Goal: Task Accomplishment & Management: Use online tool/utility

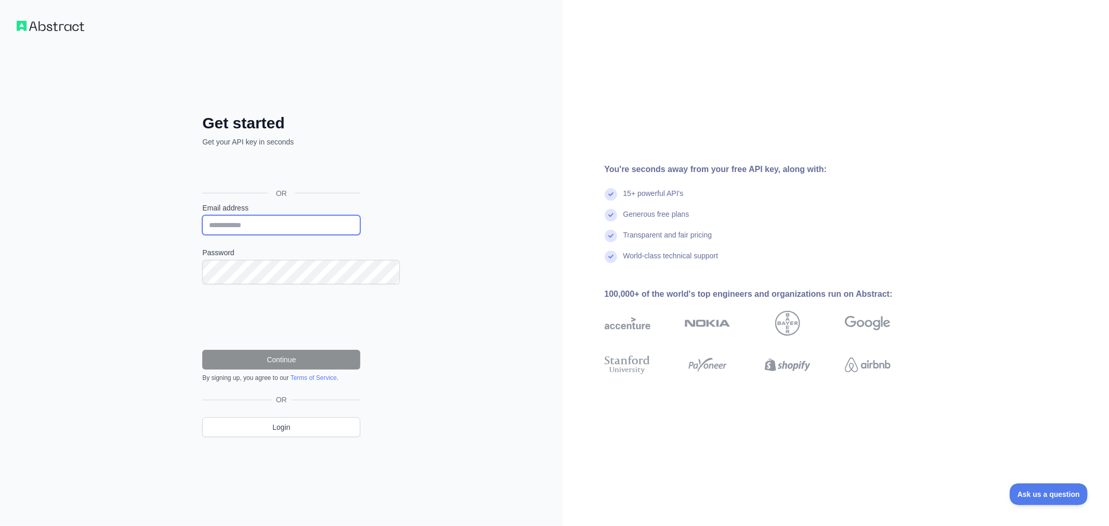
click at [281, 224] on input "Email address" at bounding box center [281, 225] width 158 height 20
drag, startPoint x: 547, startPoint y: 164, endPoint x: 359, endPoint y: 148, distance: 188.9
click at [541, 164] on div "Get started Get your API key in seconds OR Email address Password Continue By s…" at bounding box center [281, 263] width 563 height 526
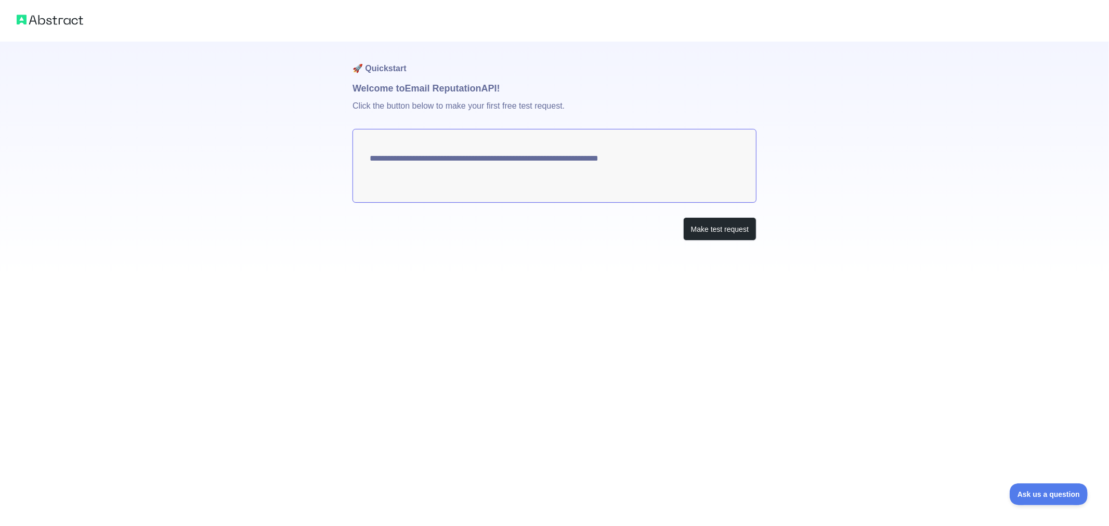
click at [590, 203] on textarea "**********" at bounding box center [555, 166] width 404 height 74
click at [433, 241] on div "Make test request" at bounding box center [555, 228] width 404 height 23
click at [396, 96] on h1 "Welcome to Email Reputation API!" at bounding box center [555, 88] width 404 height 15
click at [490, 96] on h1 "Welcome to Email Reputation API!" at bounding box center [555, 88] width 404 height 15
click at [649, 236] on div "**********" at bounding box center [555, 162] width 404 height 241
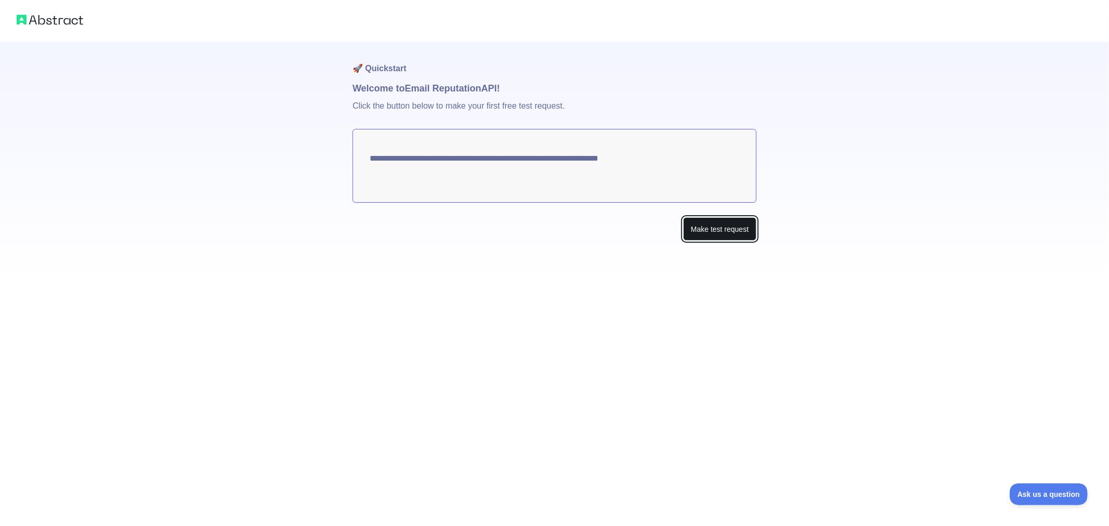
click at [738, 241] on button "Make test request" at bounding box center [719, 228] width 73 height 23
click at [533, 197] on textarea "**********" at bounding box center [555, 166] width 404 height 74
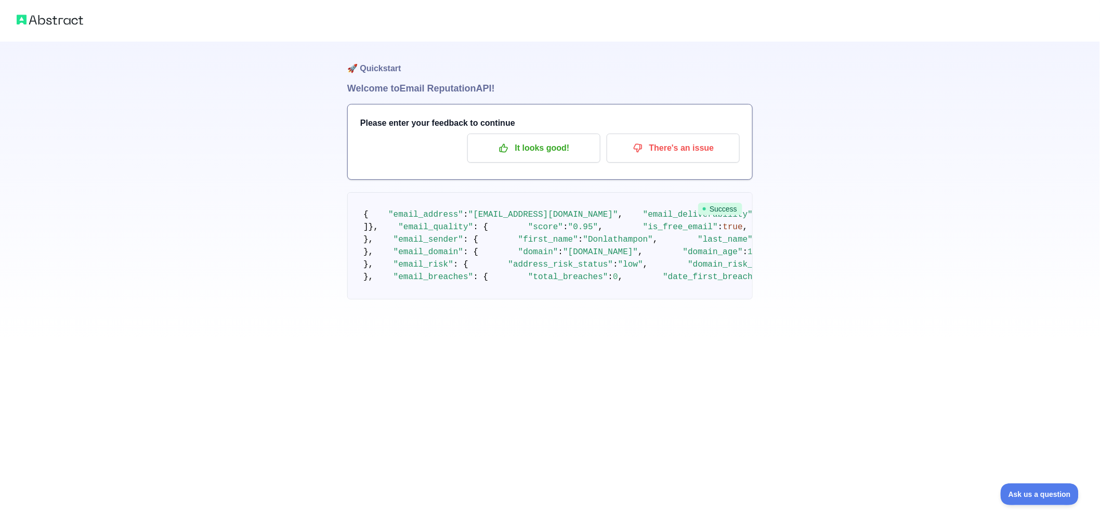
click at [487, 96] on h1 "Welcome to Email Reputation API!" at bounding box center [550, 88] width 406 height 15
click at [580, 300] on pre "{ "email_address" : "[EMAIL_ADDRESS][DOMAIN_NAME]" , "email_deliverability" : {…" at bounding box center [550, 245] width 406 height 107
click at [601, 300] on pre "{ "email_address" : "[EMAIL_ADDRESS][DOMAIN_NAME]" , "email_deliverability" : {…" at bounding box center [550, 245] width 406 height 107
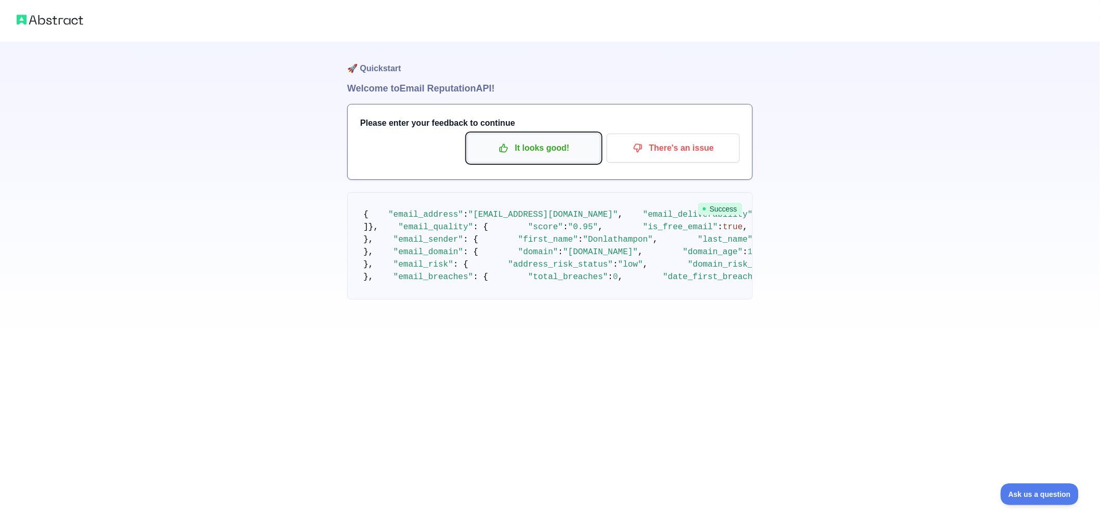
click at [487, 157] on p "It looks good!" at bounding box center [534, 148] width 118 height 18
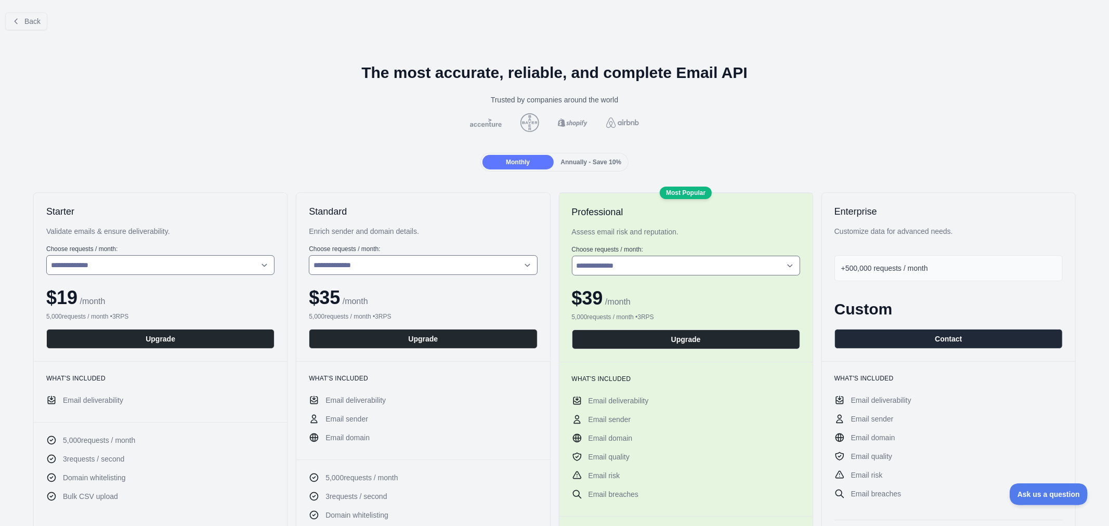
click at [25, 38] on div "Back" at bounding box center [554, 21] width 1109 height 34
click at [32, 22] on span "Back" at bounding box center [32, 21] width 16 height 8
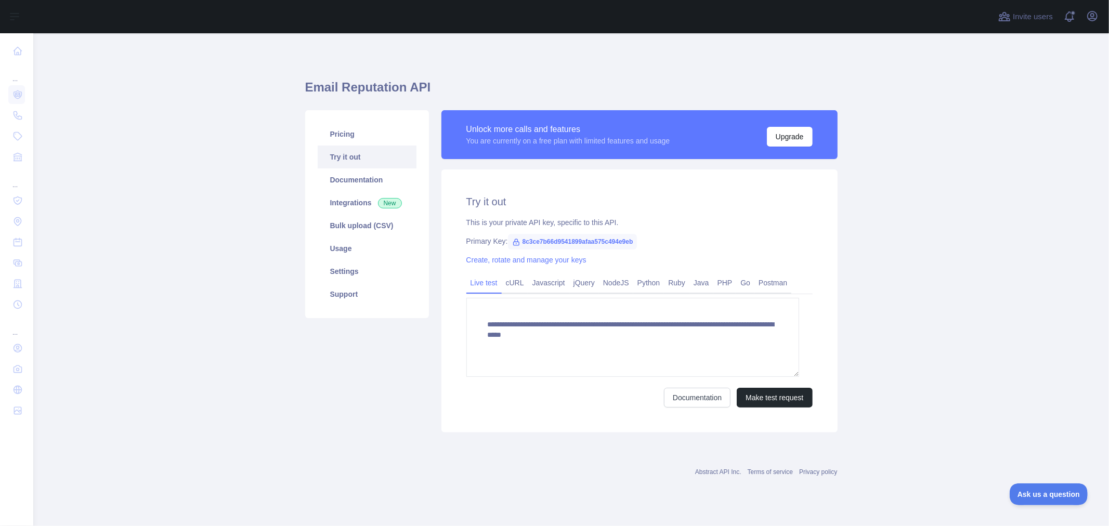
click at [29, 22] on button "Open sidebar" at bounding box center [14, 16] width 29 height 12
